Goal: Transaction & Acquisition: Purchase product/service

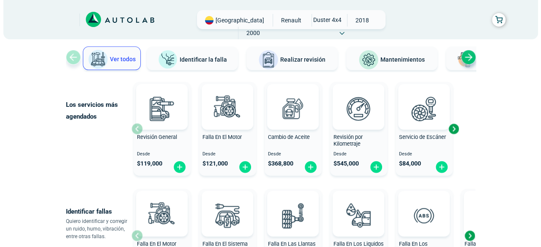
scroll to position [59, 0]
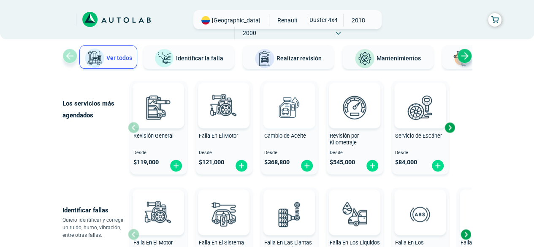
click at [281, 108] on img at bounding box center [289, 107] width 37 height 37
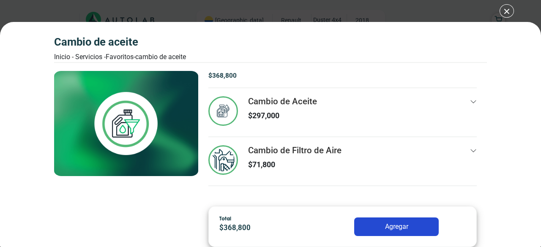
click at [507, 9] on div "Cambio de Aceite Inicio - Servicios - Favoritos - Cambio de Aceite Cambio de Ac…" at bounding box center [270, 123] width 541 height 247
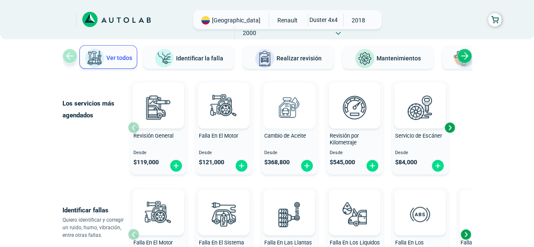
click at [292, 114] on img at bounding box center [289, 107] width 37 height 37
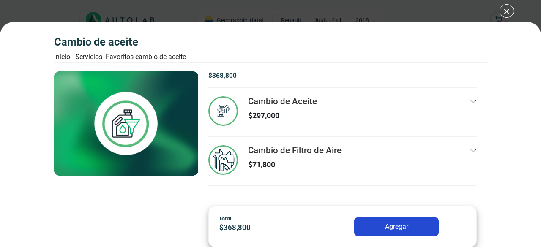
click at [474, 101] on icon at bounding box center [473, 101] width 7 height 7
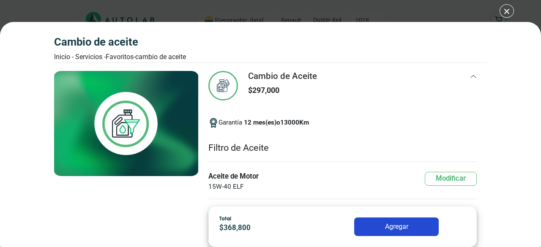
scroll to position [24, 0]
drag, startPoint x: 489, startPoint y: 114, endPoint x: 489, endPoint y: 133, distance: 19.0
click at [489, 133] on div "Cambio de Aceite Inicio - Servicios - Favoritos - Cambio de Aceite Cambio de Ac…" at bounding box center [270, 134] width 541 height 225
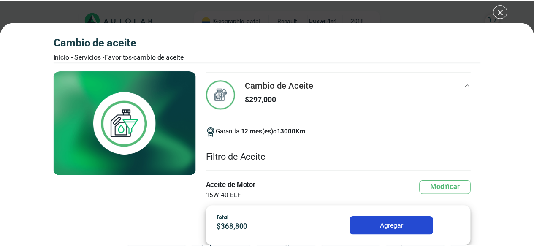
scroll to position [0, 0]
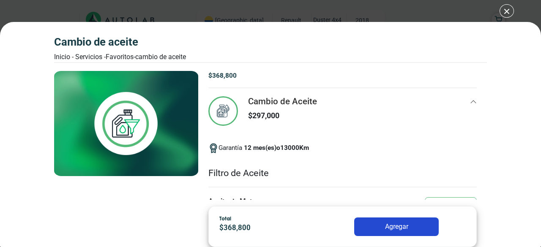
click at [506, 9] on div "Cambio de Aceite Inicio - Servicios - Favoritos - Cambio de Aceite Cambio de Ac…" at bounding box center [270, 123] width 541 height 247
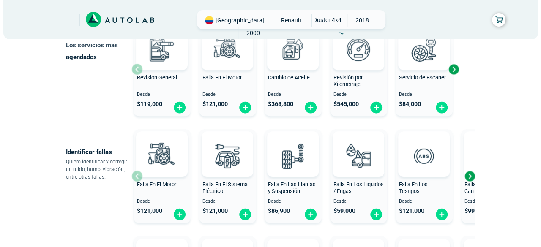
scroll to position [114, 0]
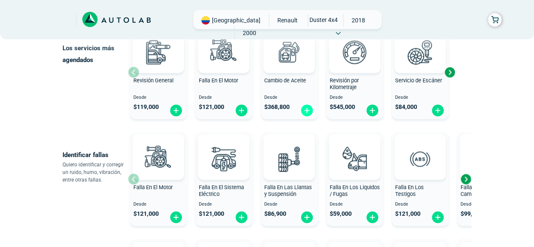
click at [307, 109] on img at bounding box center [307, 110] width 14 height 13
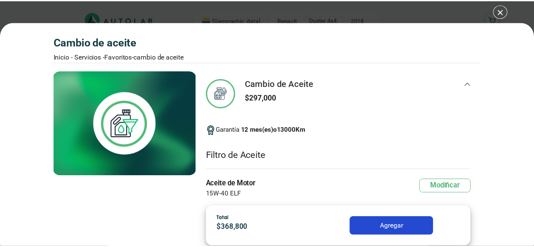
scroll to position [18, 0]
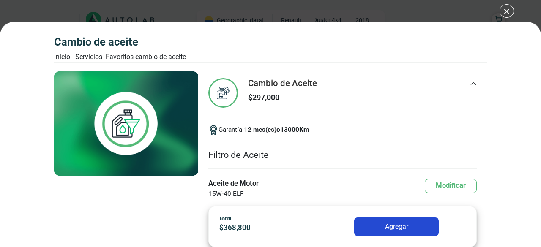
click at [507, 11] on div "Cambio de Aceite Inicio - Servicios - Favoritos - Cambio de Aceite Cambio de Ac…" at bounding box center [270, 123] width 541 height 247
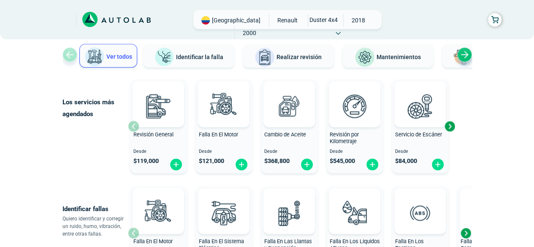
scroll to position [59, 0]
